Goal: Unclear

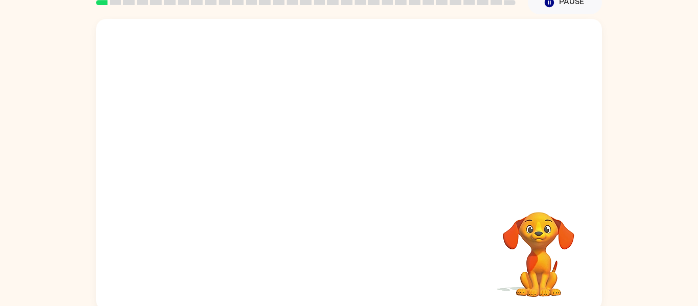
scroll to position [53, 0]
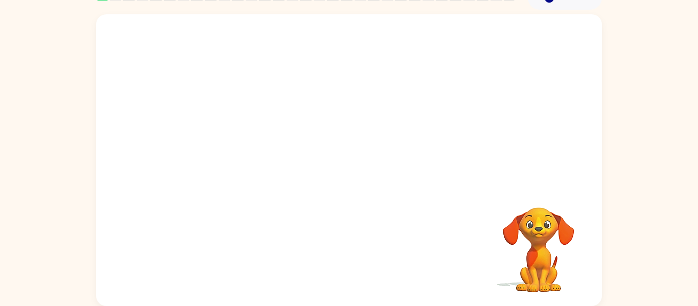
click at [146, 272] on div "Your browser must support playing .mp4 files to use Literably. Please try using…" at bounding box center [349, 160] width 506 height 292
click at [334, 173] on div at bounding box center [348, 165] width 65 height 37
click at [342, 173] on div at bounding box center [348, 165] width 65 height 37
click at [341, 172] on icon "button" at bounding box center [349, 165] width 18 height 18
click at [341, 172] on div at bounding box center [349, 100] width 506 height 172
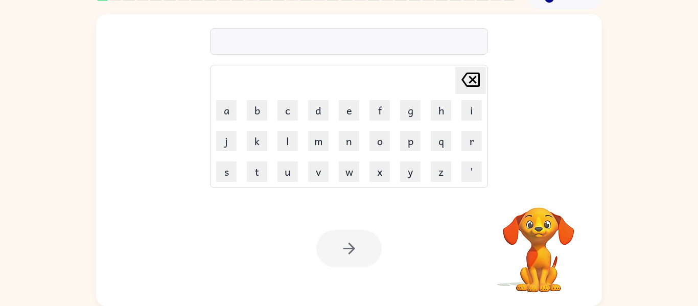
click at [400, 296] on div "Your browser must support playing .mp4 files to use Literably. Please try using…" at bounding box center [349, 248] width 506 height 115
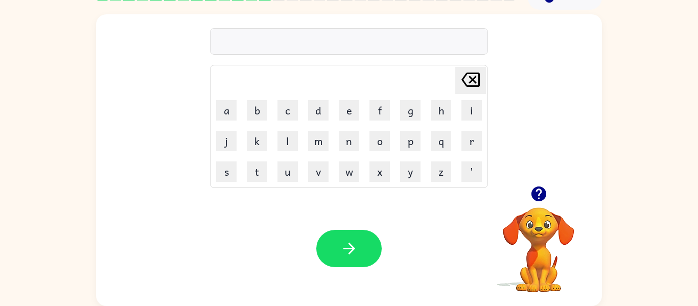
click at [540, 201] on icon "button" at bounding box center [538, 194] width 15 height 15
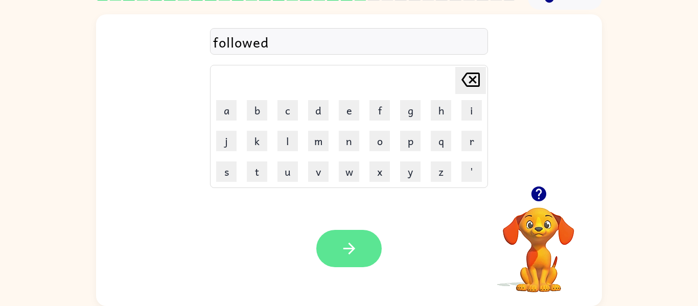
click at [358, 232] on button "button" at bounding box center [348, 248] width 65 height 37
click at [355, 247] on div at bounding box center [348, 248] width 65 height 37
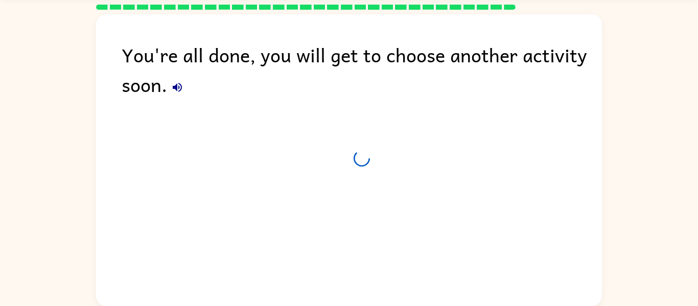
scroll to position [35, 0]
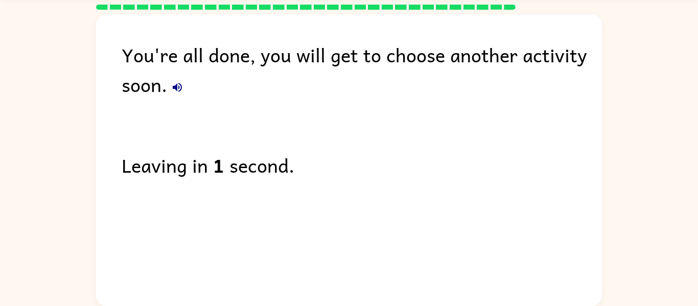
click at [176, 87] on icon "button" at bounding box center [177, 87] width 9 height 9
